Goal: Task Accomplishment & Management: Use online tool/utility

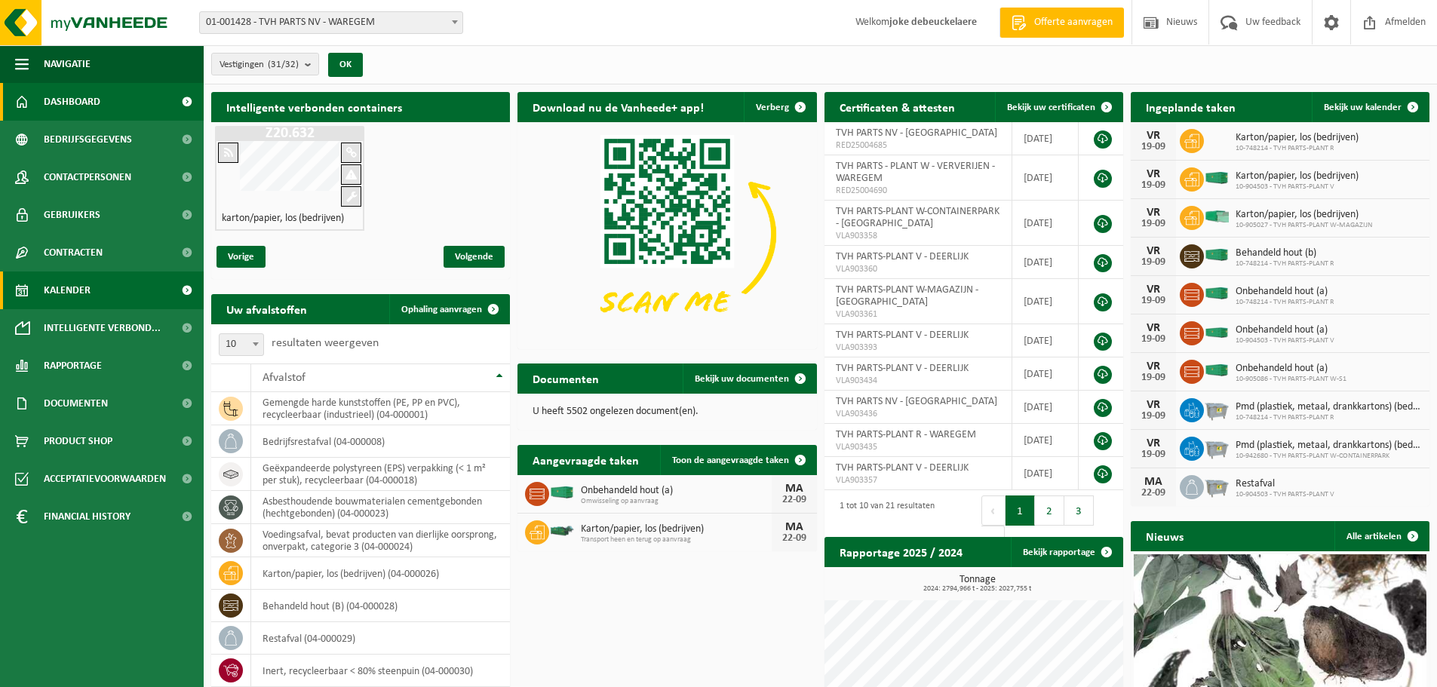
click at [58, 281] on span "Kalender" at bounding box center [67, 291] width 47 height 38
click at [73, 293] on span "Kalender" at bounding box center [67, 291] width 47 height 38
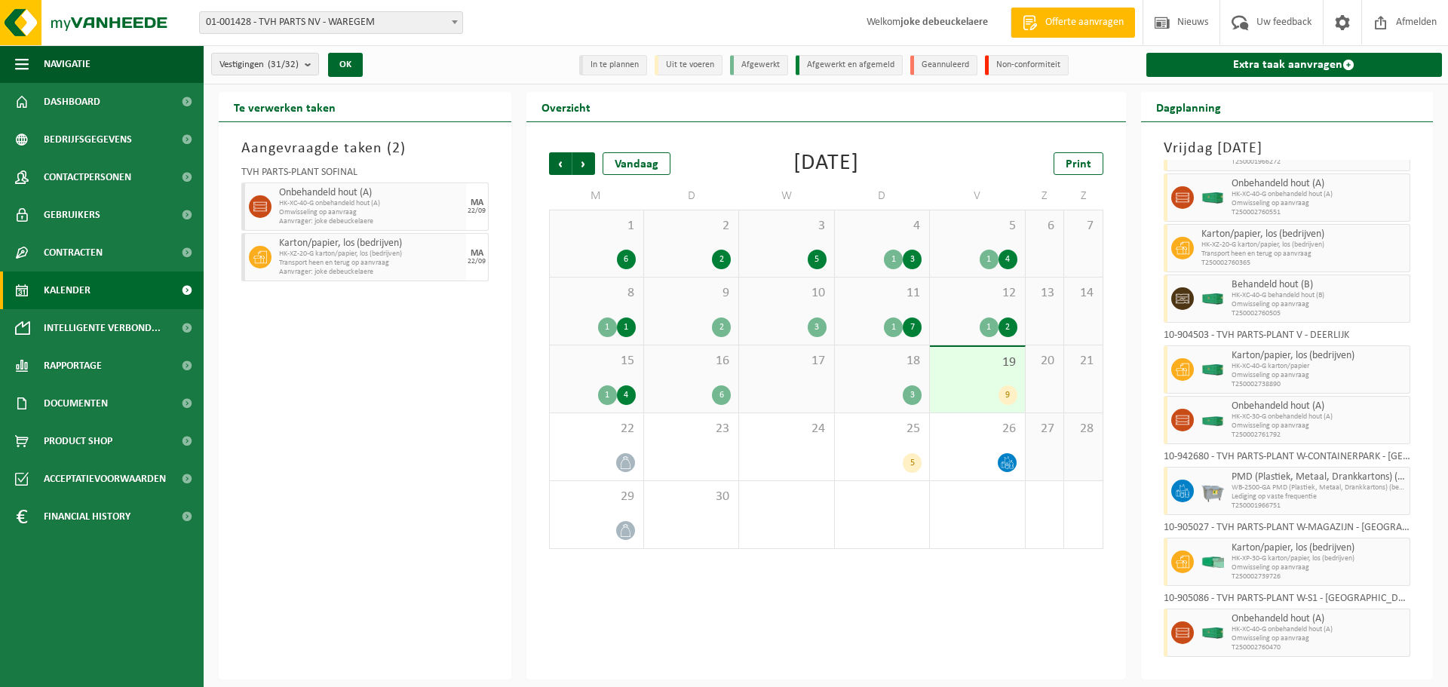
scroll to position [62, 0]
click at [971, 376] on div "19 9" at bounding box center [977, 380] width 94 height 66
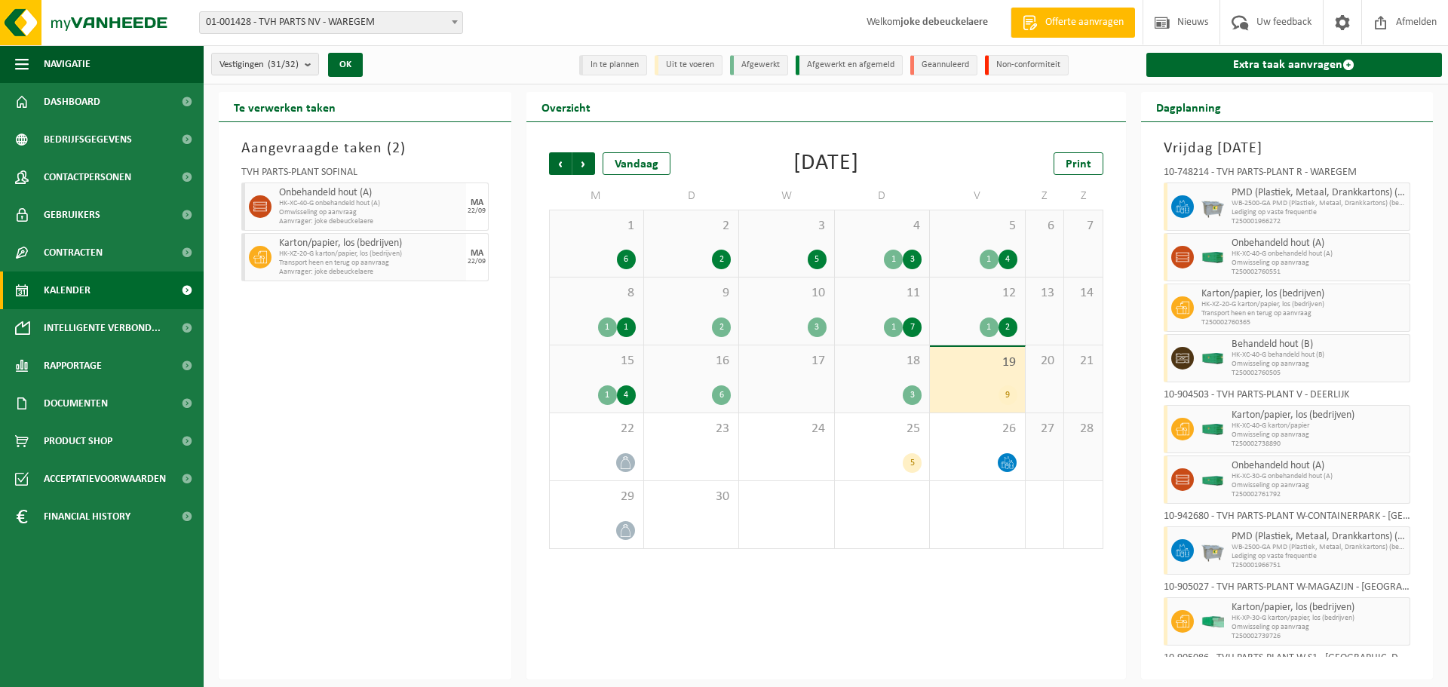
click at [882, 387] on div "3" at bounding box center [881, 395] width 79 height 20
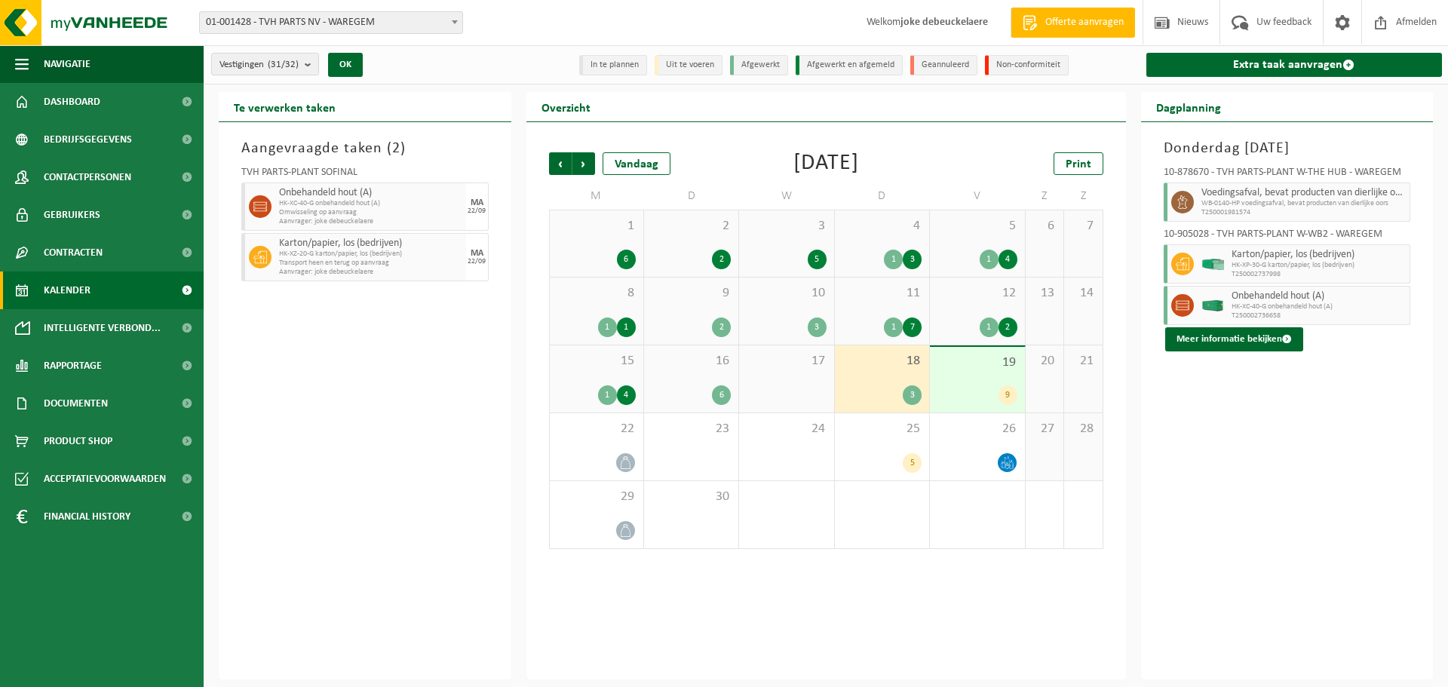
click at [989, 380] on div "19 9" at bounding box center [977, 380] width 94 height 66
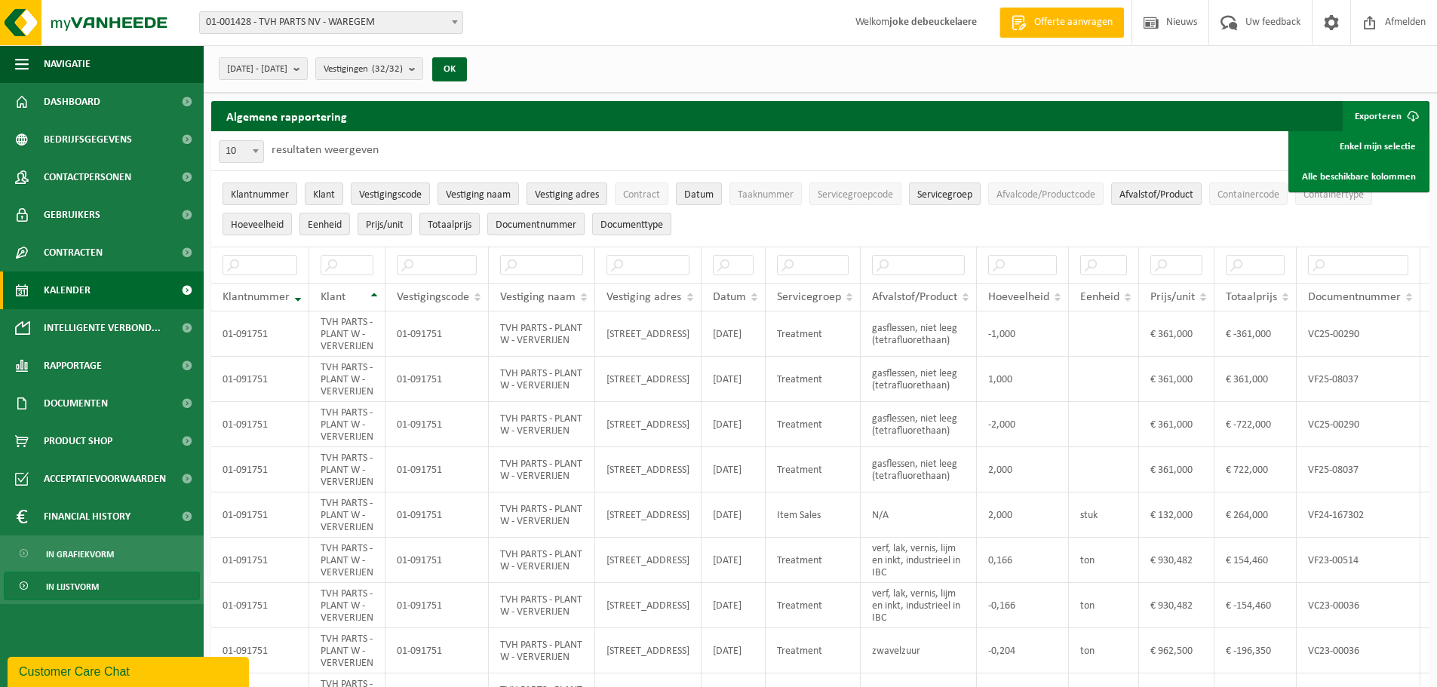
click at [58, 294] on span "Kalender" at bounding box center [67, 291] width 47 height 38
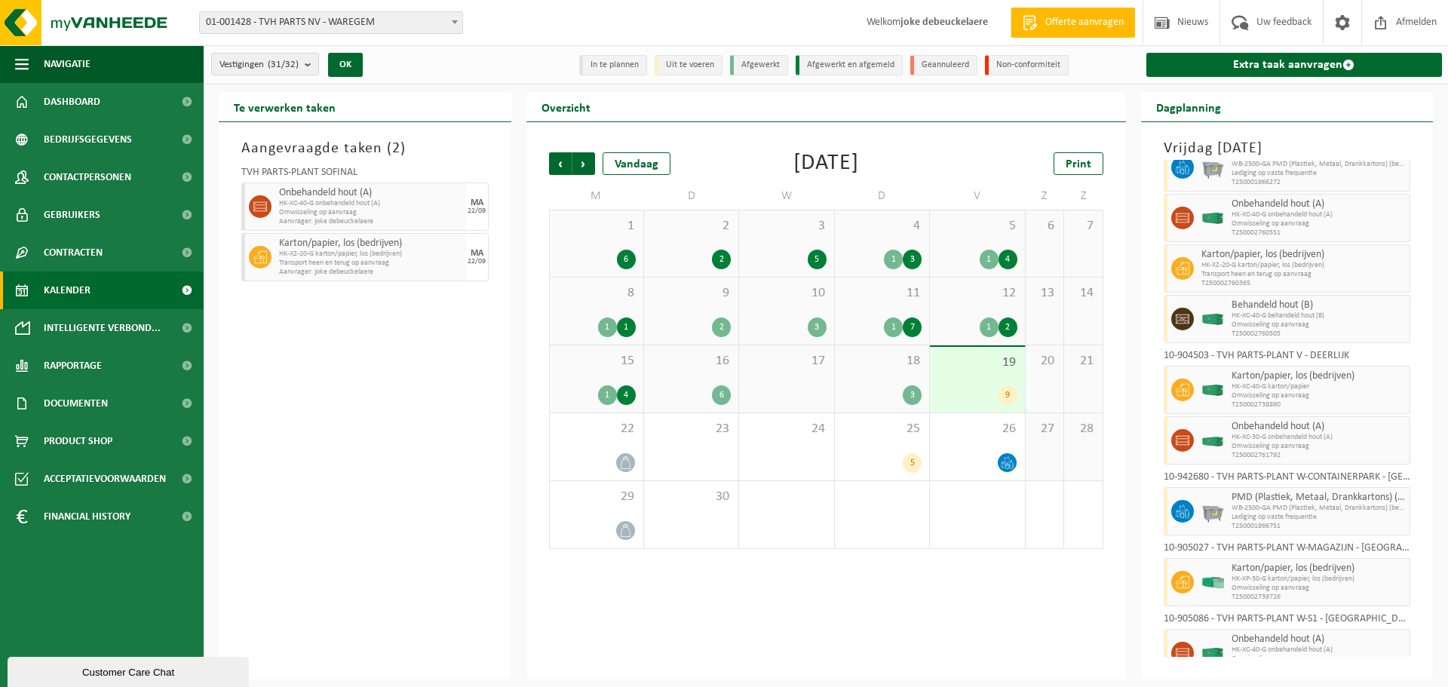
scroll to position [62, 0]
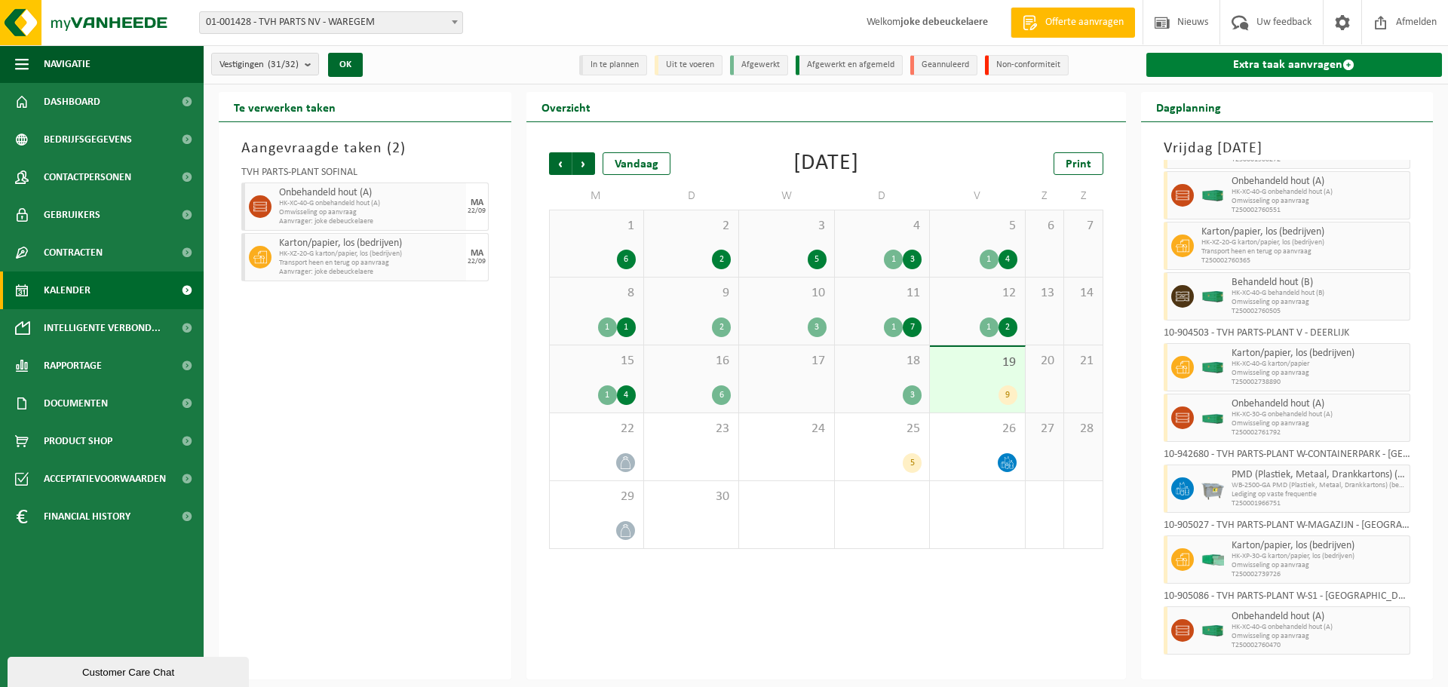
click at [1303, 61] on link "Extra taak aanvragen" at bounding box center [1294, 65] width 296 height 24
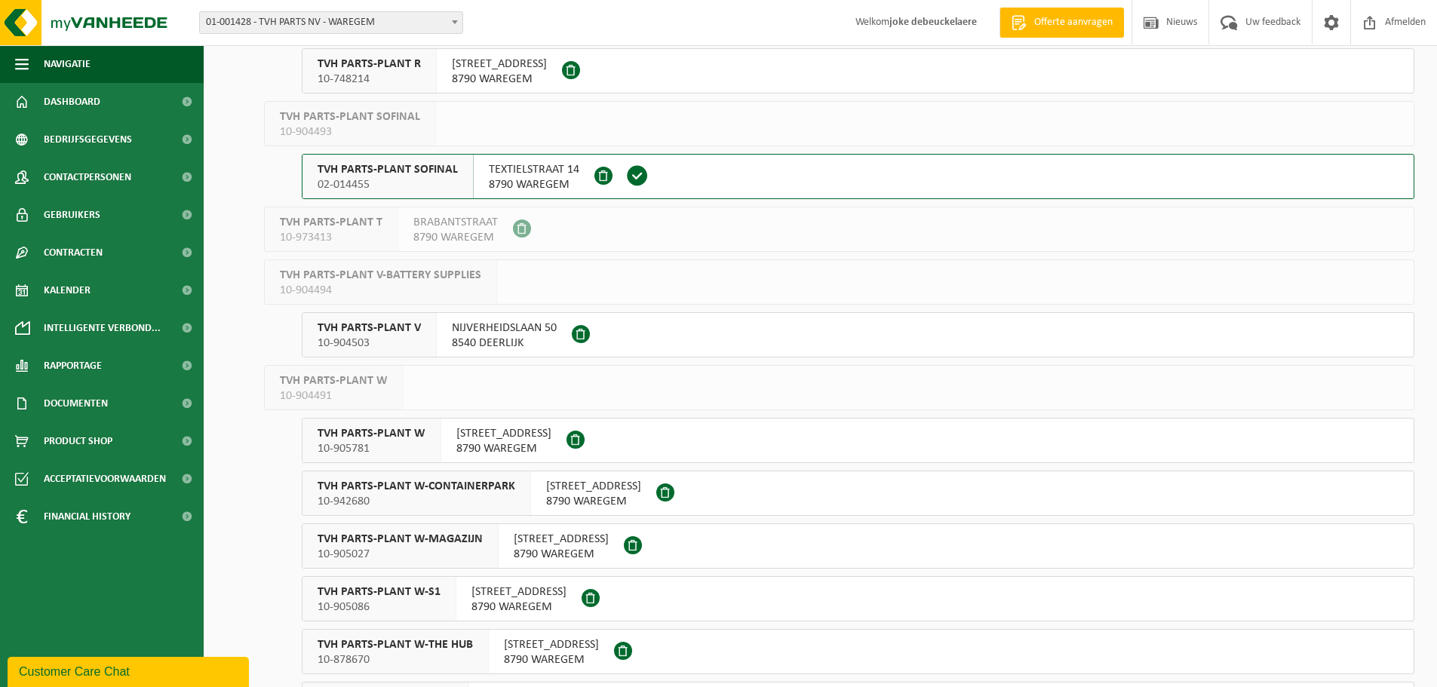
scroll to position [943, 0]
click at [422, 345] on div "TVH PARTS-PLANT V 10-904503" at bounding box center [369, 336] width 134 height 44
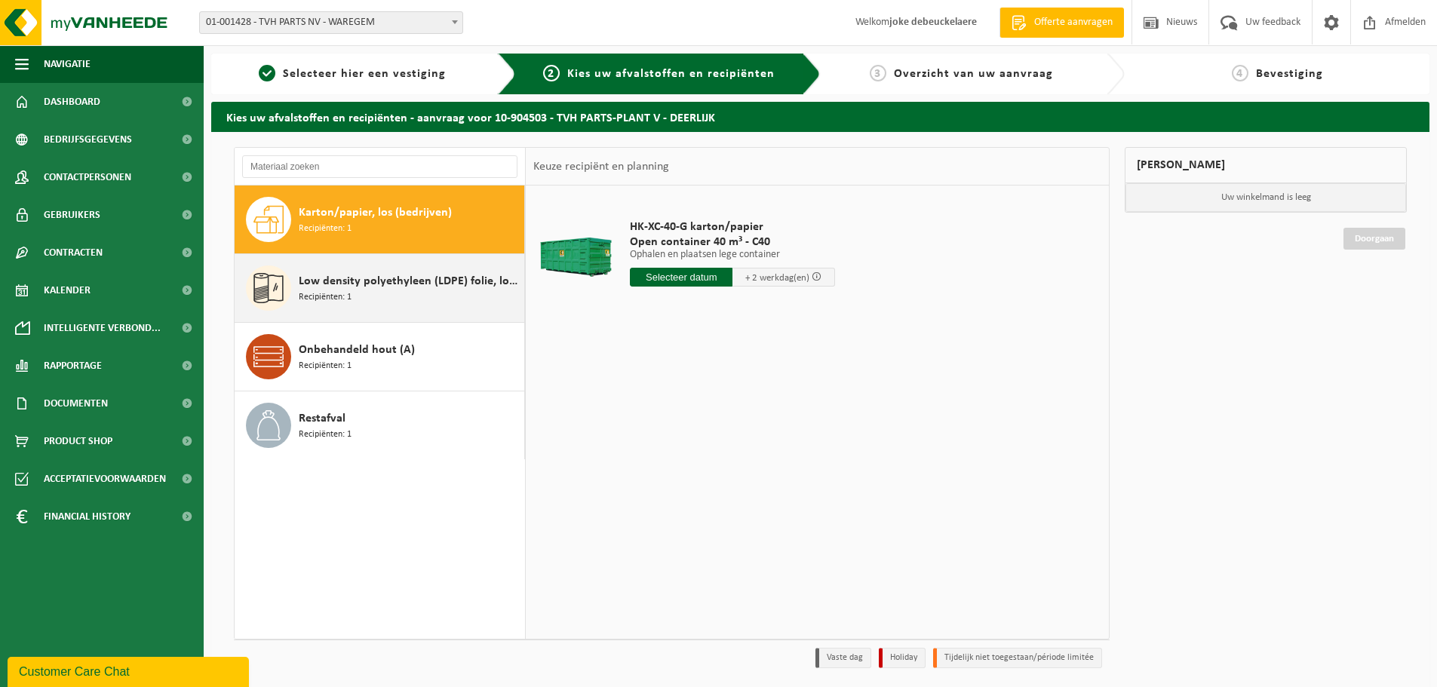
click at [383, 296] on div "Low density polyethyleen (LDPE) folie, los, naturel Recipiënten: 1" at bounding box center [410, 287] width 222 height 45
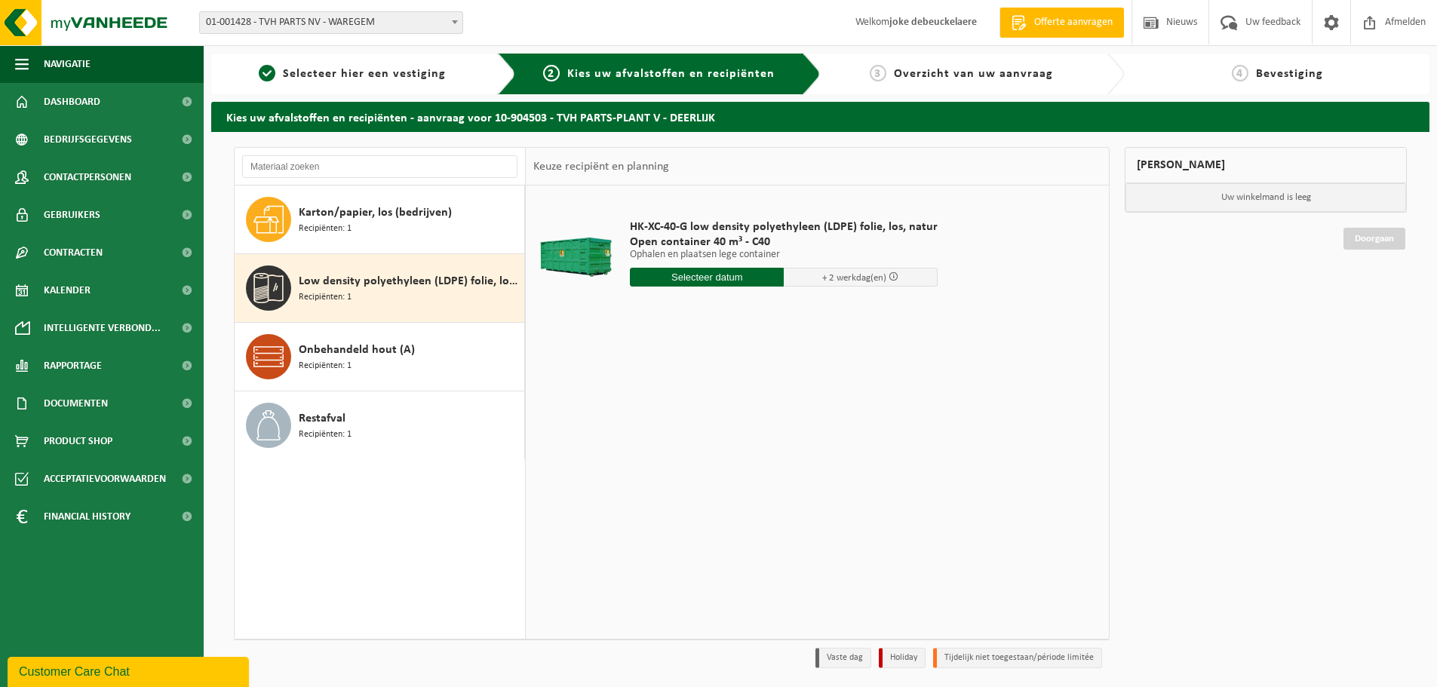
click at [690, 279] on input "text" at bounding box center [707, 277] width 154 height 19
click at [671, 435] on div "23" at bounding box center [670, 435] width 26 height 24
type input "Van 2025-09-23"
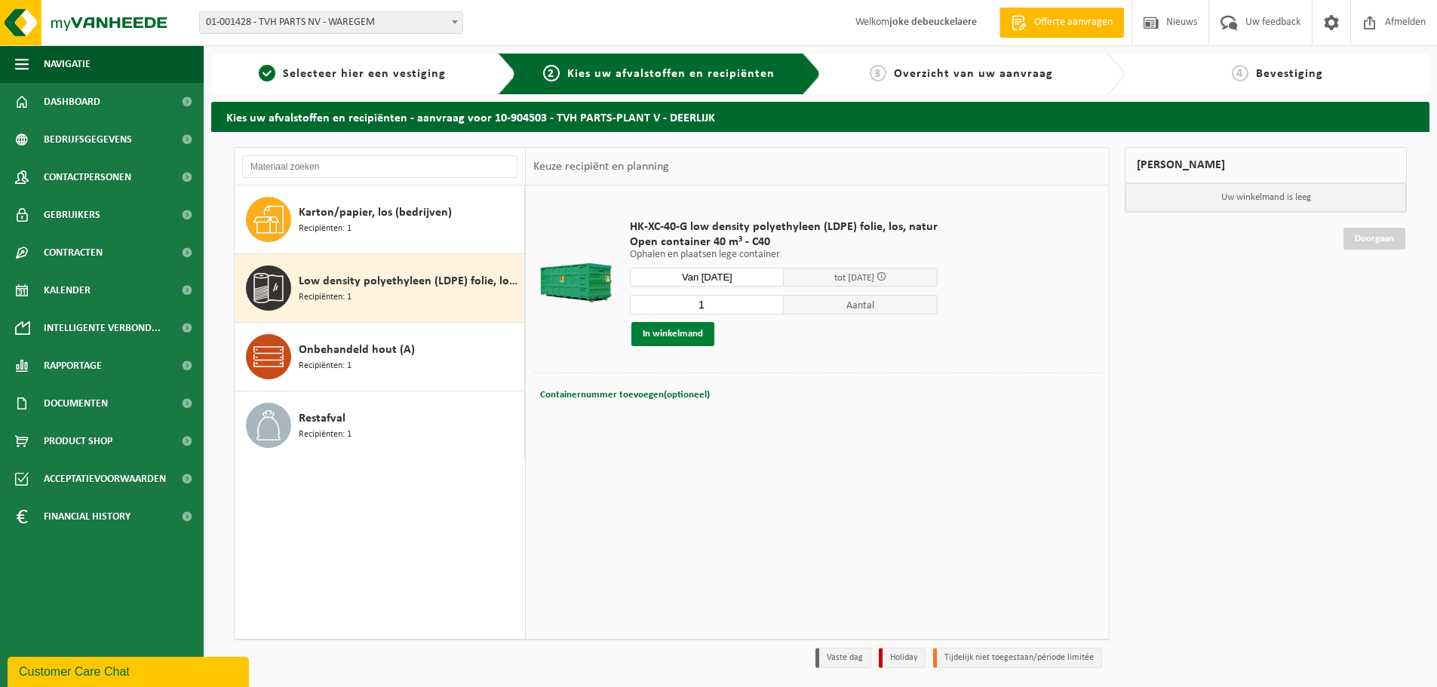
click at [665, 336] on button "In winkelmand" at bounding box center [672, 334] width 83 height 24
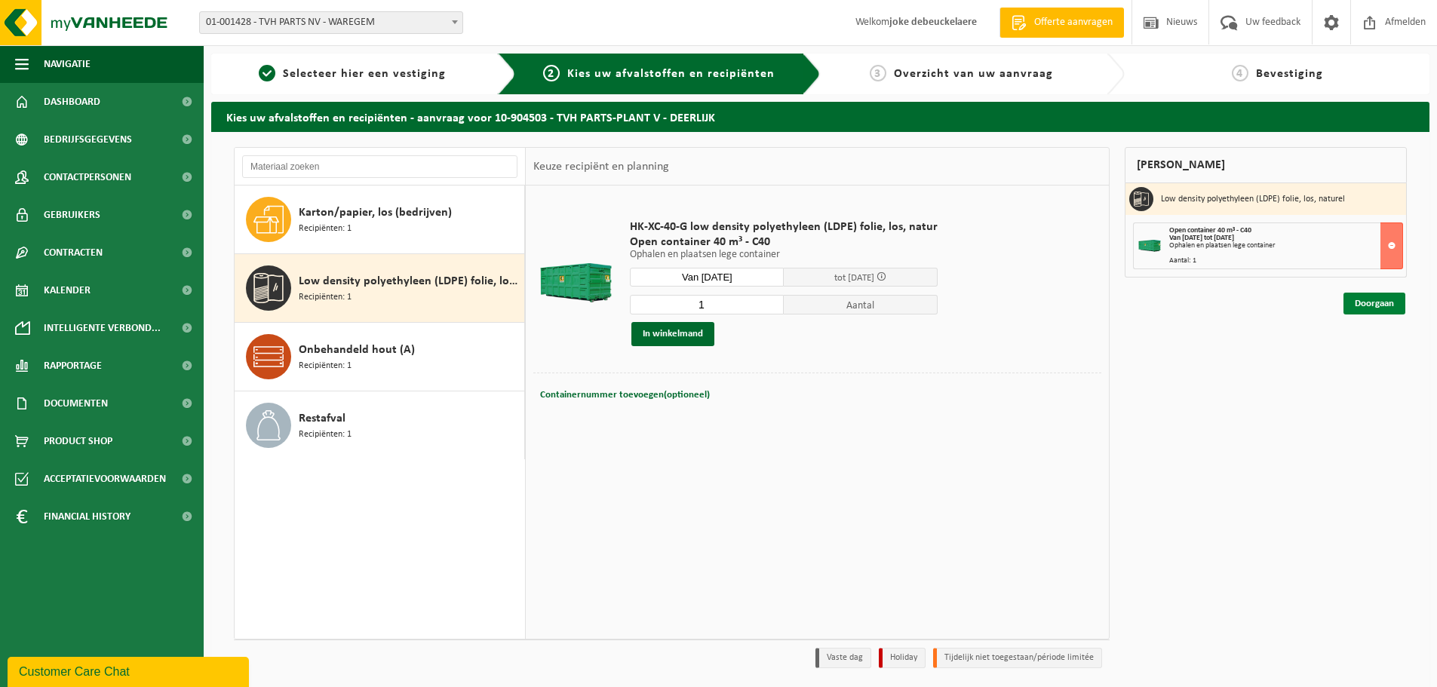
click at [1359, 303] on link "Doorgaan" at bounding box center [1374, 304] width 62 height 22
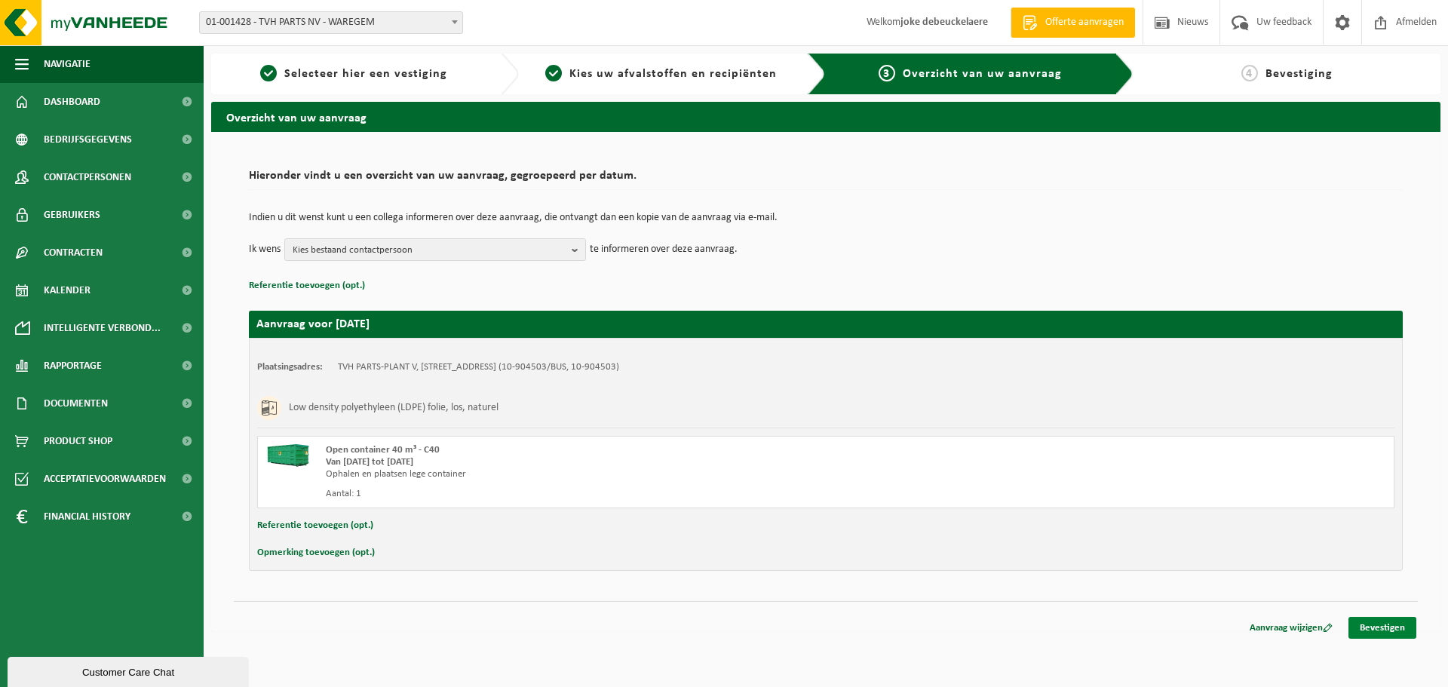
click at [1377, 619] on link "Bevestigen" at bounding box center [1382, 628] width 68 height 22
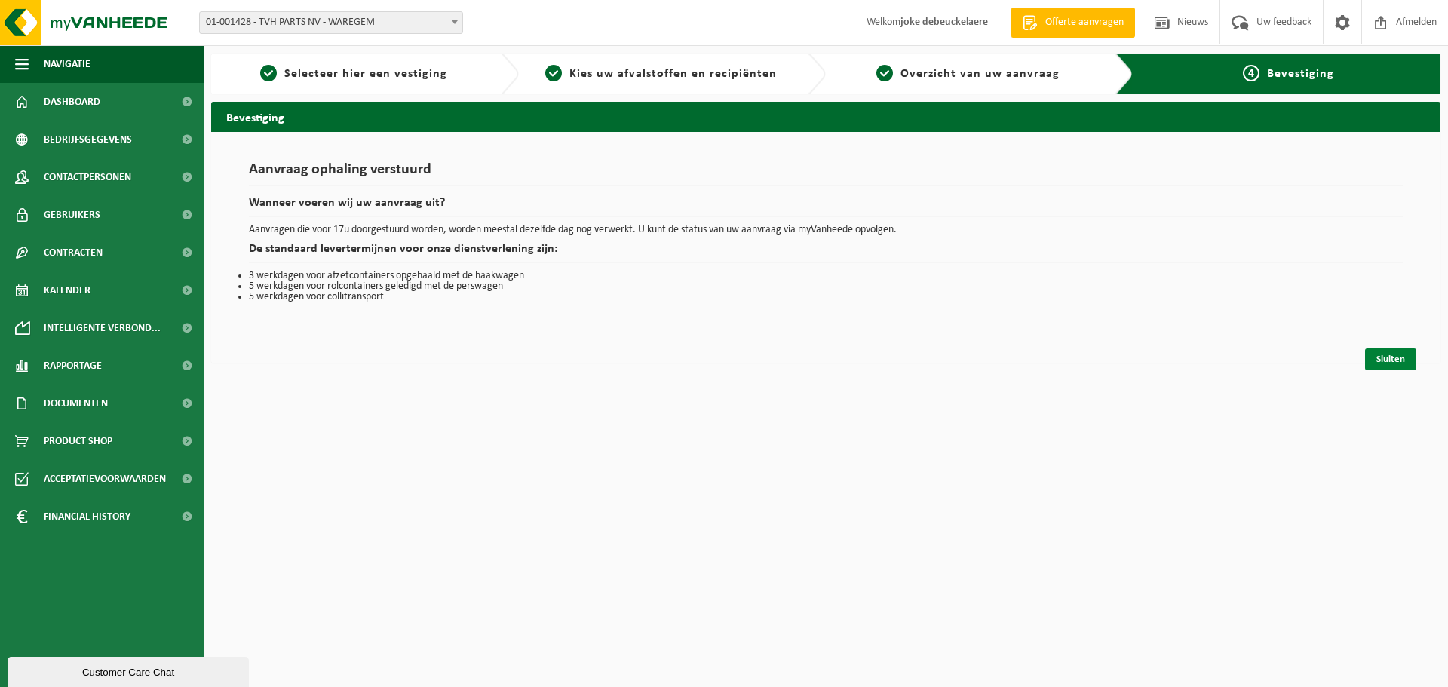
click at [1391, 357] on link "Sluiten" at bounding box center [1390, 359] width 51 height 22
